Goal: Task Accomplishment & Management: Complete application form

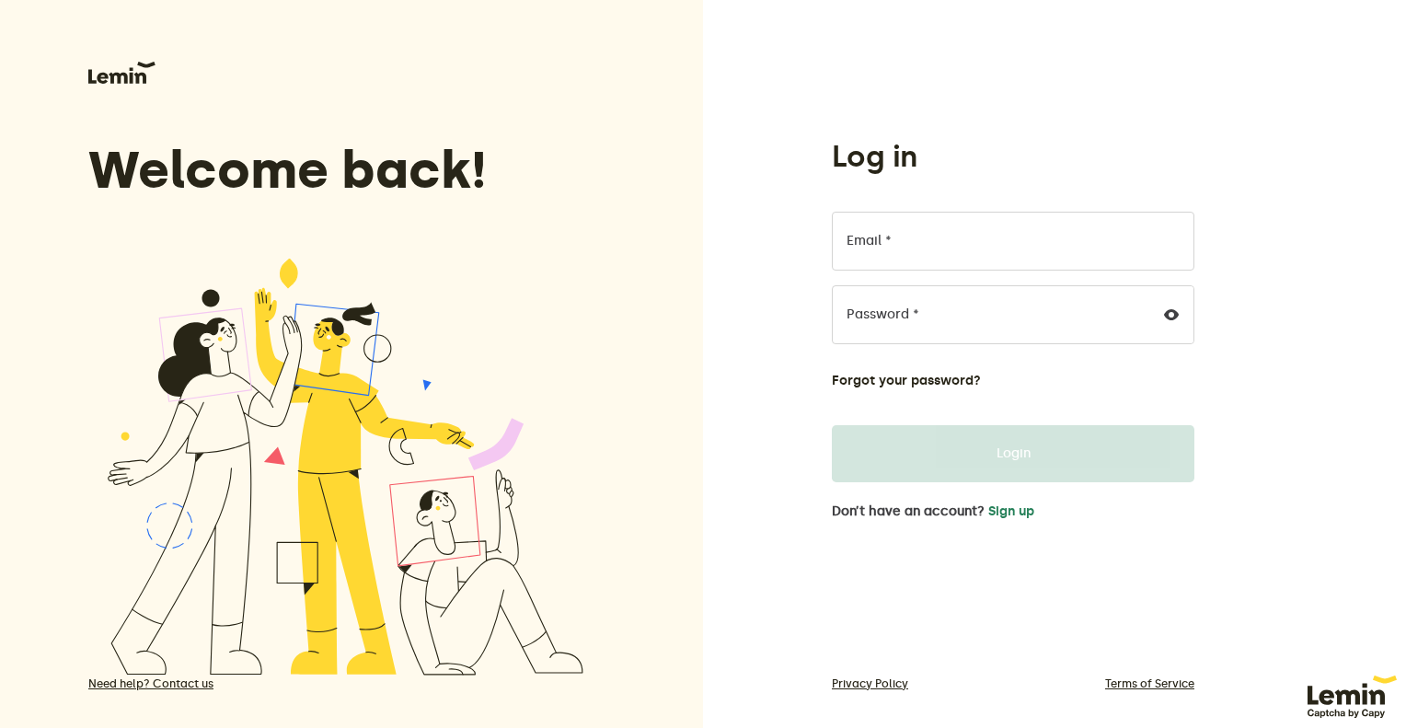
click at [890, 247] on label "Email *" at bounding box center [869, 241] width 45 height 15
click at [890, 247] on input "Email *" at bounding box center [1013, 241] width 363 height 59
click at [876, 243] on input "Email *" at bounding box center [1013, 241] width 363 height 59
click at [769, 478] on div "Log in Email * Password * Forgot your password? Login Don’t have an account? Si…" at bounding box center [1054, 375] width 703 height 750
click at [1015, 509] on button "Sign up" at bounding box center [1011, 511] width 46 height 15
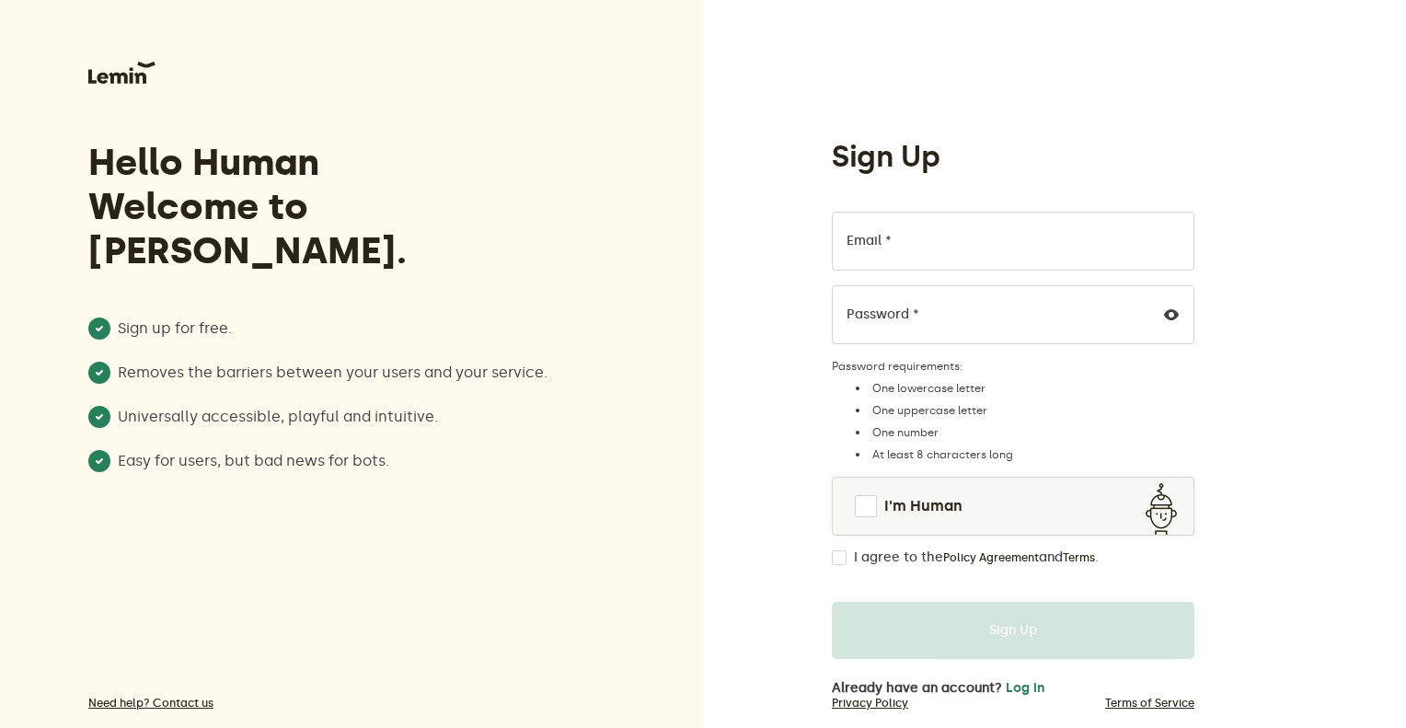
click at [875, 241] on label "Email *" at bounding box center [869, 241] width 45 height 15
click at [875, 241] on input "Email *" at bounding box center [1013, 241] width 363 height 59
click at [884, 253] on input "Email *" at bounding box center [1013, 241] width 363 height 59
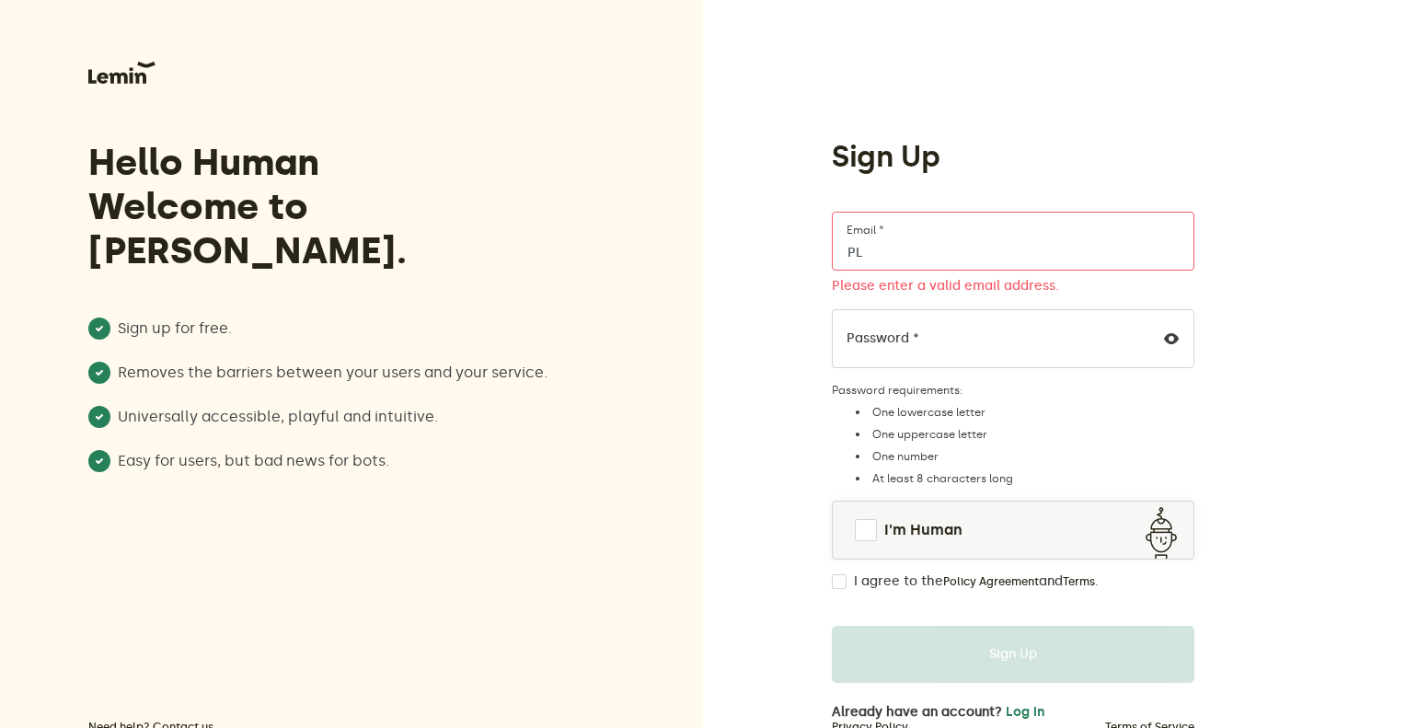
type input "P"
type input "p"
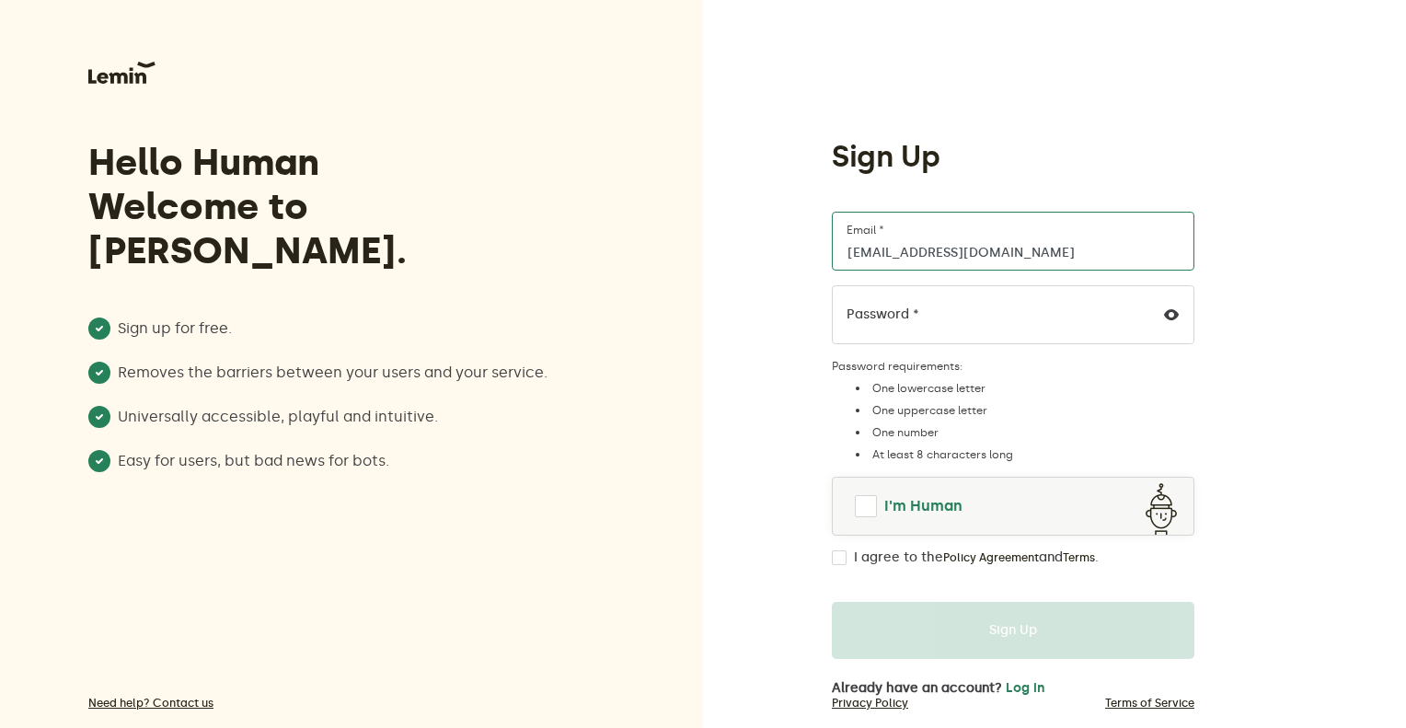
type input "[EMAIL_ADDRESS][DOMAIN_NAME]"
click at [872, 506] on span at bounding box center [866, 506] width 22 height 22
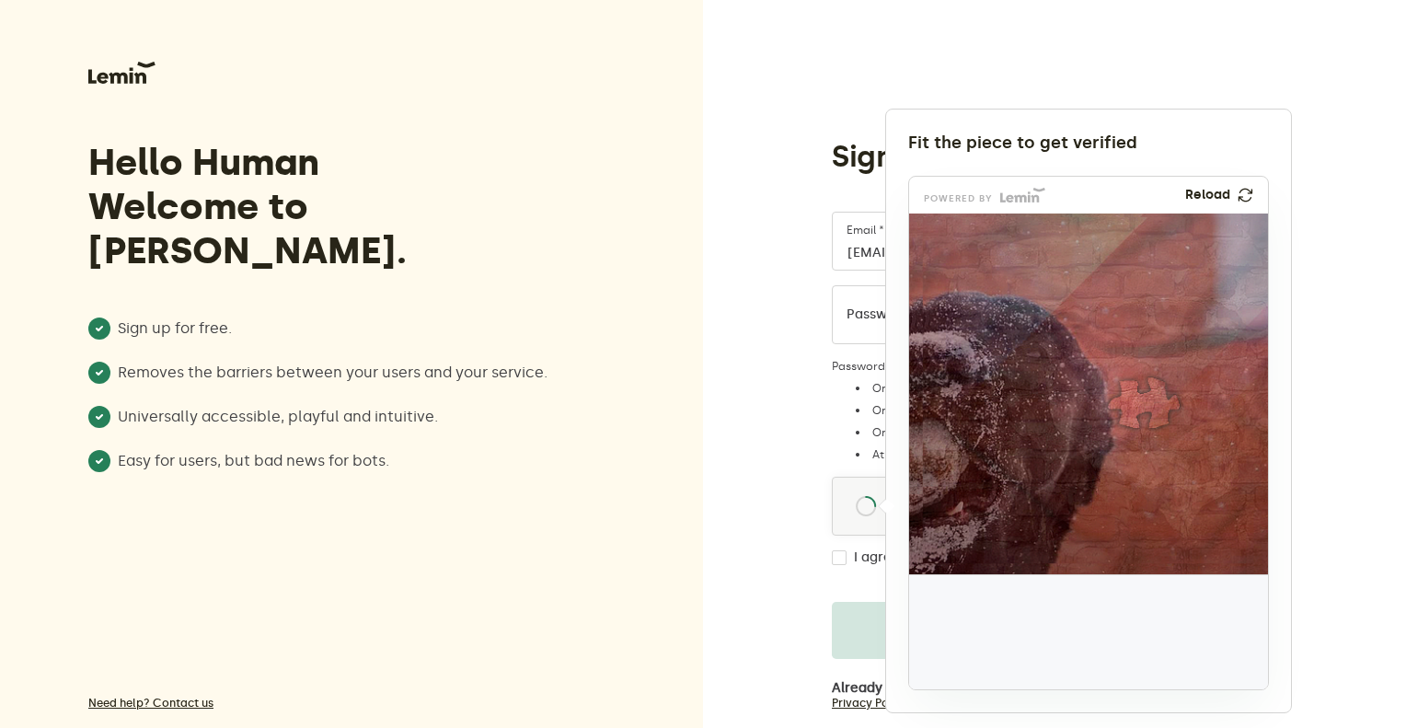
drag, startPoint x: 969, startPoint y: 640, endPoint x: 1146, endPoint y: 408, distance: 291.5
click at [1146, 408] on img at bounding box center [1021, 524] width 595 height 361
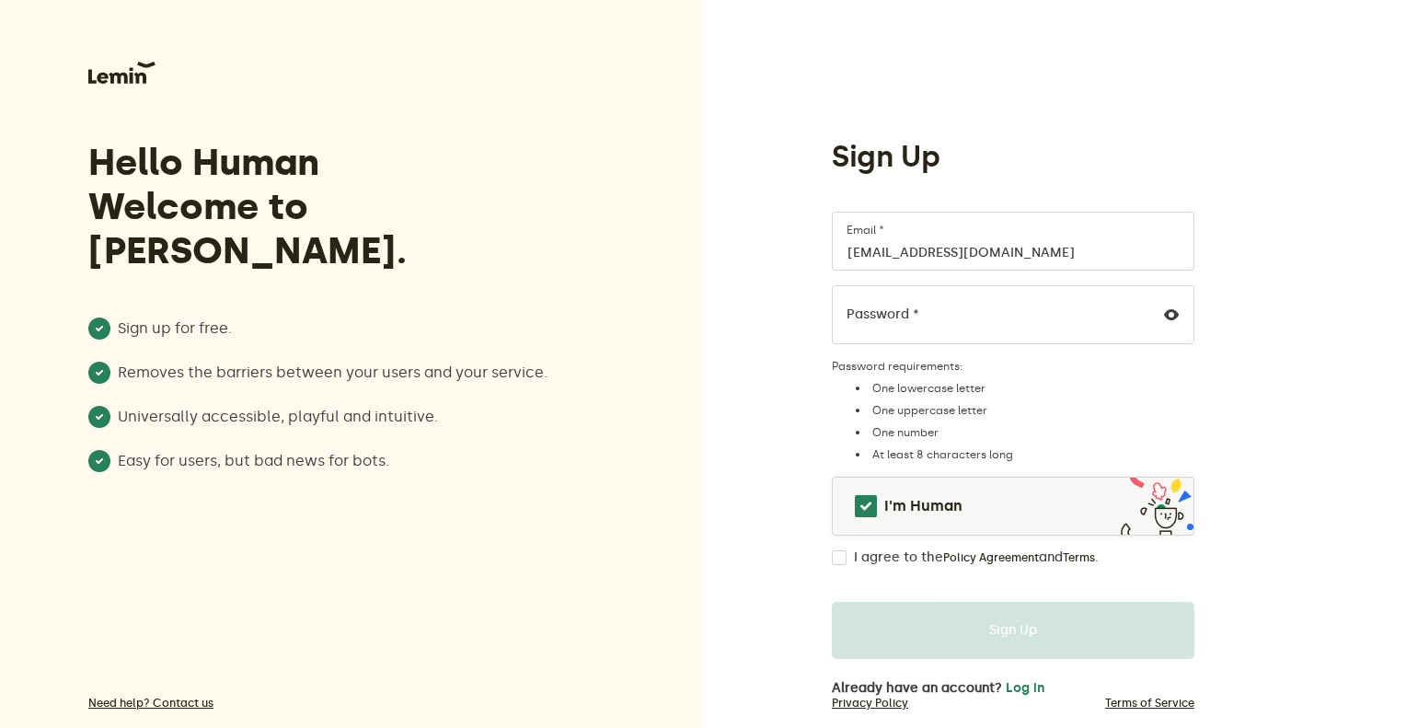
click at [846, 557] on div "I agree to the Policy Agreement and Terms ." at bounding box center [1013, 557] width 363 height 15
click at [838, 558] on input "I agree to the Policy Agreement and Terms ." at bounding box center [839, 557] width 15 height 15
checkbox input "true"
click at [892, 312] on label "Password *" at bounding box center [883, 314] width 73 height 15
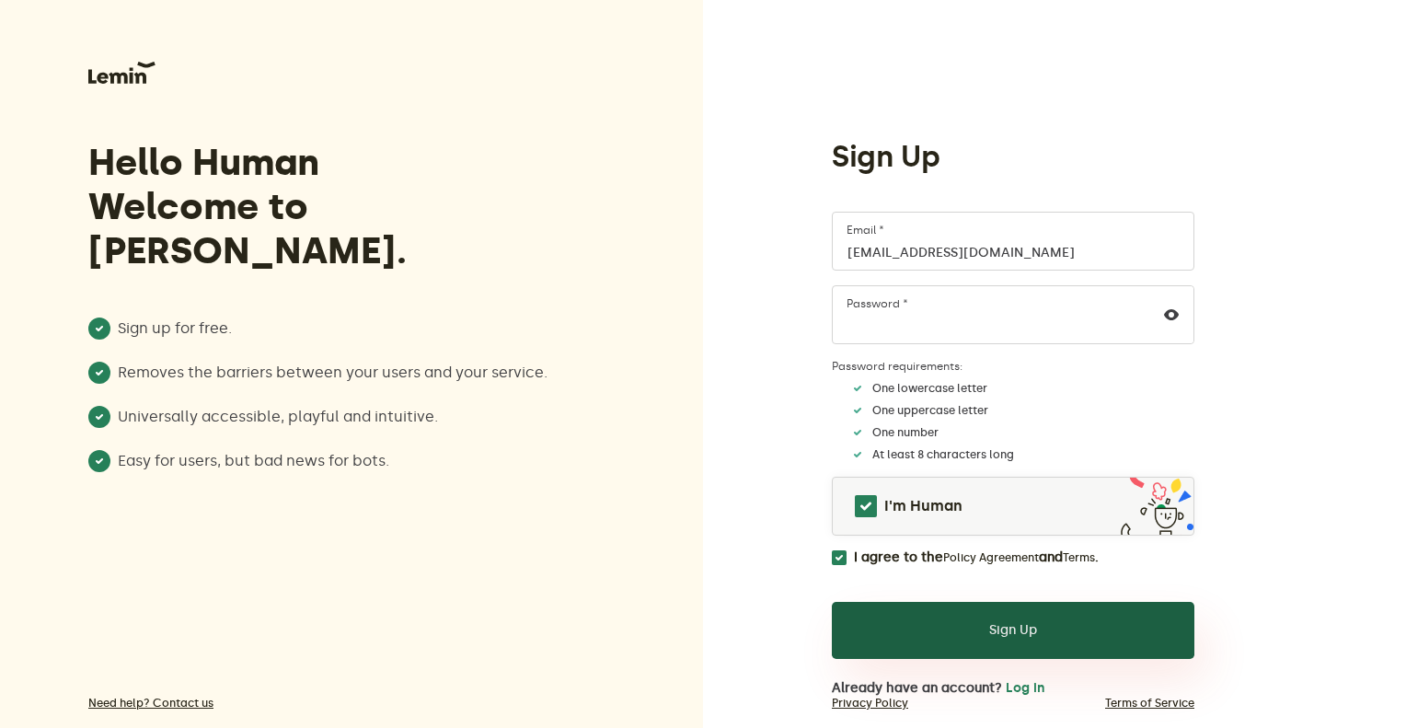
click at [1031, 636] on button "Sign Up" at bounding box center [1013, 630] width 363 height 57
